Goal: Information Seeking & Learning: Learn about a topic

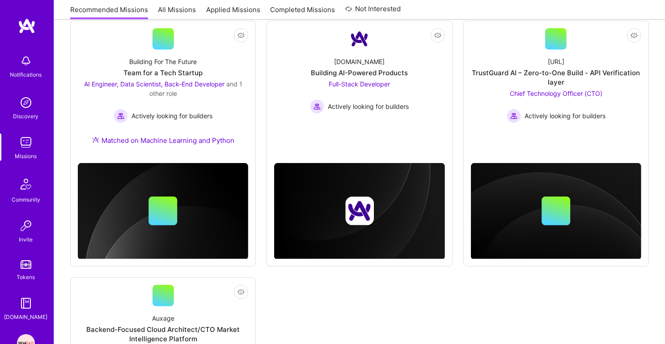
scroll to position [386, 0]
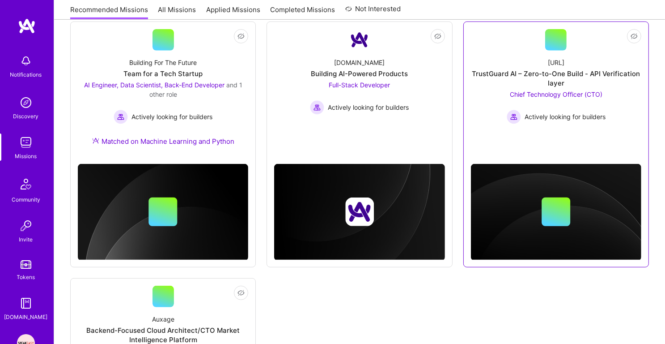
click at [565, 78] on div "TrustGuard AI – Zero-to-One Build - API Verification layer" at bounding box center [556, 78] width 170 height 19
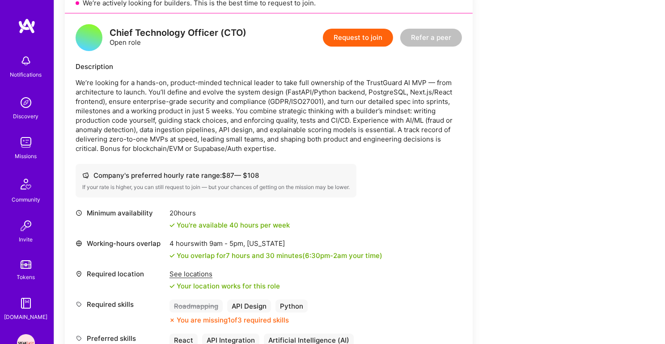
scroll to position [171, 0]
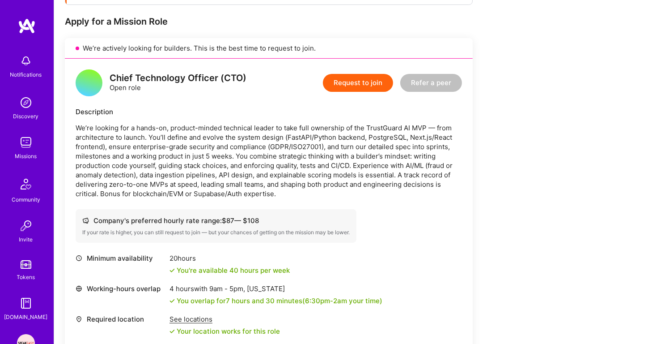
click at [290, 131] on p "We’re looking for a hands-on, product-minded technical leader to take full owne…" at bounding box center [269, 160] width 387 height 75
click at [284, 146] on p "We’re looking for a hands-on, product-minded technical leader to take full owne…" at bounding box center [269, 160] width 387 height 75
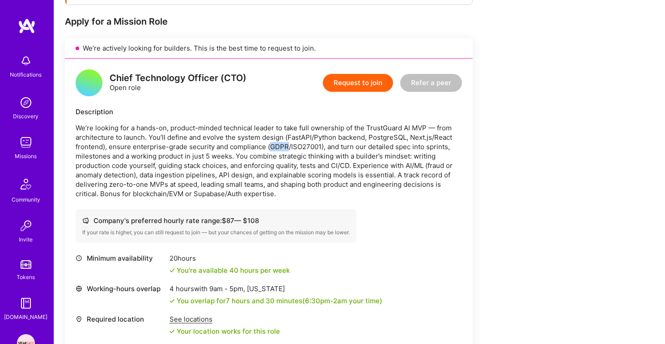
click at [284, 146] on p "We’re looking for a hands-on, product-minded technical leader to take full owne…" at bounding box center [269, 160] width 387 height 75
click at [290, 129] on p "We’re looking for a hands-on, product-minded technical leader to take full owne…" at bounding box center [269, 160] width 387 height 75
click at [280, 141] on p "We’re looking for a hands-on, product-minded technical leader to take full owne…" at bounding box center [269, 160] width 387 height 75
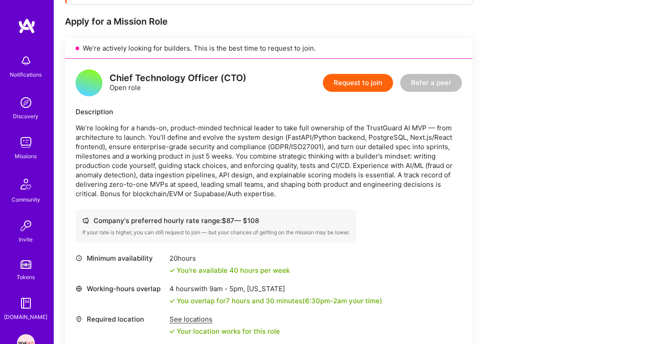
click at [280, 141] on p "We’re looking for a hands-on, product-minded technical leader to take full owne…" at bounding box center [269, 160] width 387 height 75
click at [271, 153] on p "We’re looking for a hands-on, product-minded technical leader to take full owne…" at bounding box center [269, 160] width 387 height 75
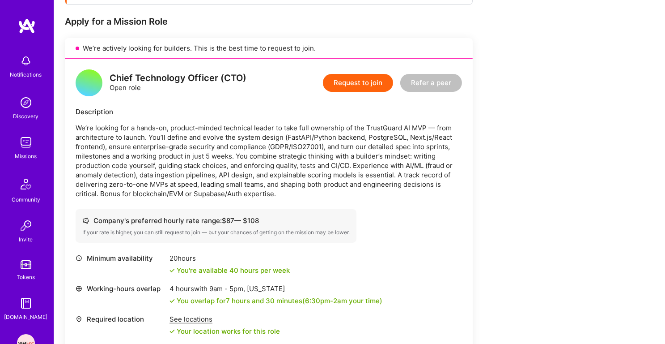
click at [283, 134] on p "We’re looking for a hands-on, product-minded technical leader to take full owne…" at bounding box center [269, 160] width 387 height 75
click at [269, 143] on p "We’re looking for a hands-on, product-minded technical leader to take full owne…" at bounding box center [269, 160] width 387 height 75
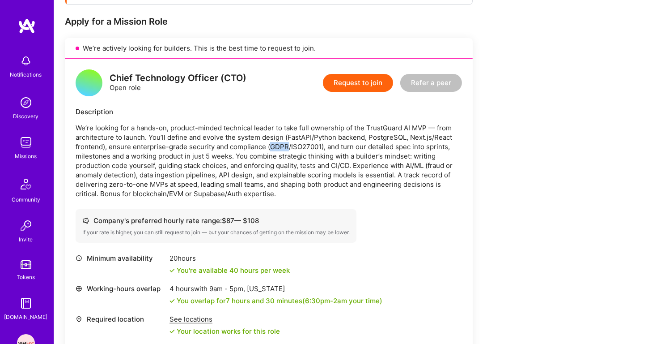
click at [269, 143] on p "We’re looking for a hands-on, product-minded technical leader to take full owne…" at bounding box center [269, 160] width 387 height 75
click at [252, 160] on p "We’re looking for a hands-on, product-minded technical leader to take full owne…" at bounding box center [269, 160] width 387 height 75
click at [237, 182] on p "We’re looking for a hands-on, product-minded technical leader to take full owne…" at bounding box center [269, 160] width 387 height 75
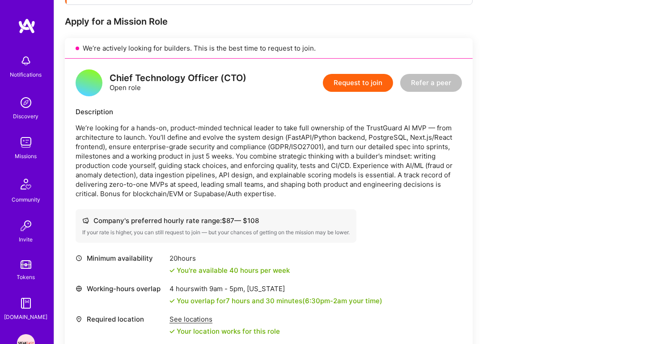
click at [237, 182] on p "We’re looking for a hands-on, product-minded technical leader to take full owne…" at bounding box center [269, 160] width 387 height 75
click at [265, 142] on p "We’re looking for a hands-on, product-minded technical leader to take full owne…" at bounding box center [269, 160] width 387 height 75
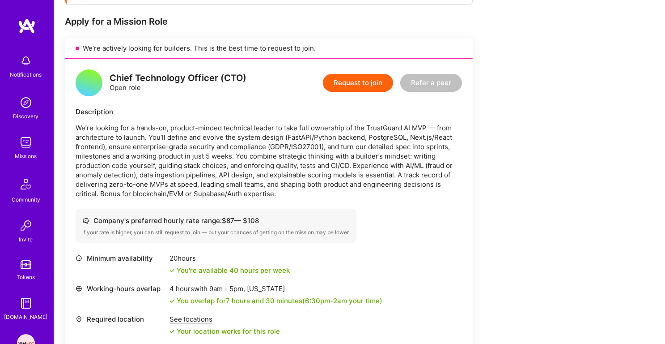
click at [240, 168] on p "We’re looking for a hands-on, product-minded technical leader to take full owne…" at bounding box center [269, 160] width 387 height 75
click at [251, 133] on p "We’re looking for a hands-on, product-minded technical leader to take full owne…" at bounding box center [269, 160] width 387 height 75
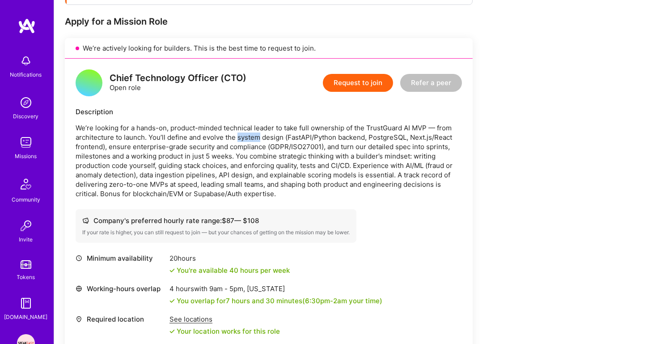
click at [251, 133] on p "We’re looking for a hands-on, product-minded technical leader to take full owne…" at bounding box center [269, 160] width 387 height 75
click at [239, 149] on p "We’re looking for a hands-on, product-minded technical leader to take full owne…" at bounding box center [269, 160] width 387 height 75
click at [230, 161] on p "We’re looking for a hands-on, product-minded technical leader to take full owne…" at bounding box center [269, 160] width 387 height 75
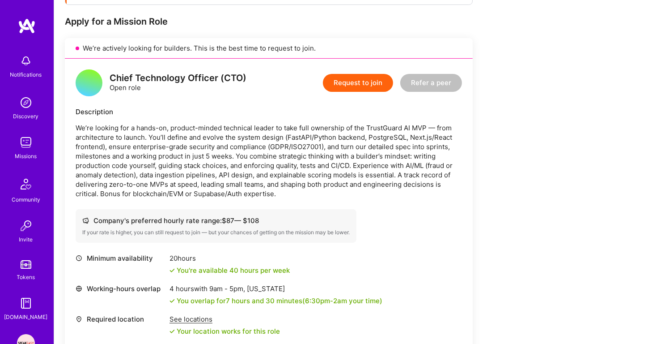
click at [230, 161] on p "We’re looking for a hands-on, product-minded technical leader to take full owne…" at bounding box center [269, 160] width 387 height 75
click at [238, 152] on p "We’re looking for a hands-on, product-minded technical leader to take full owne…" at bounding box center [269, 160] width 387 height 75
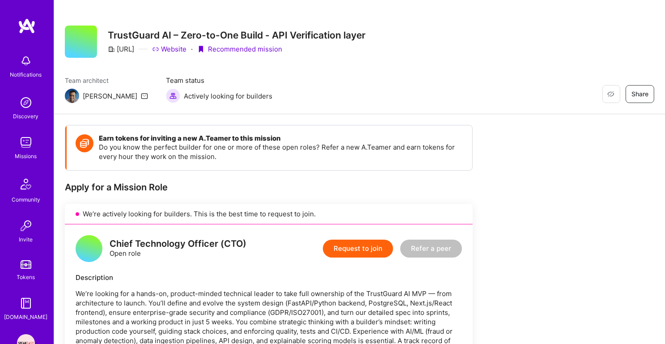
scroll to position [5, 0]
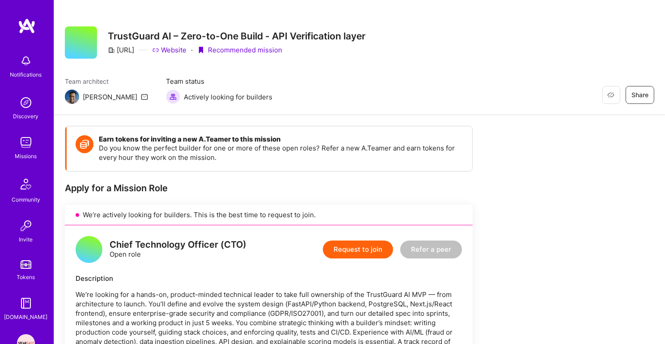
click at [187, 53] on link "Website" at bounding box center [169, 49] width 34 height 9
